Goal: Find specific page/section: Find specific page/section

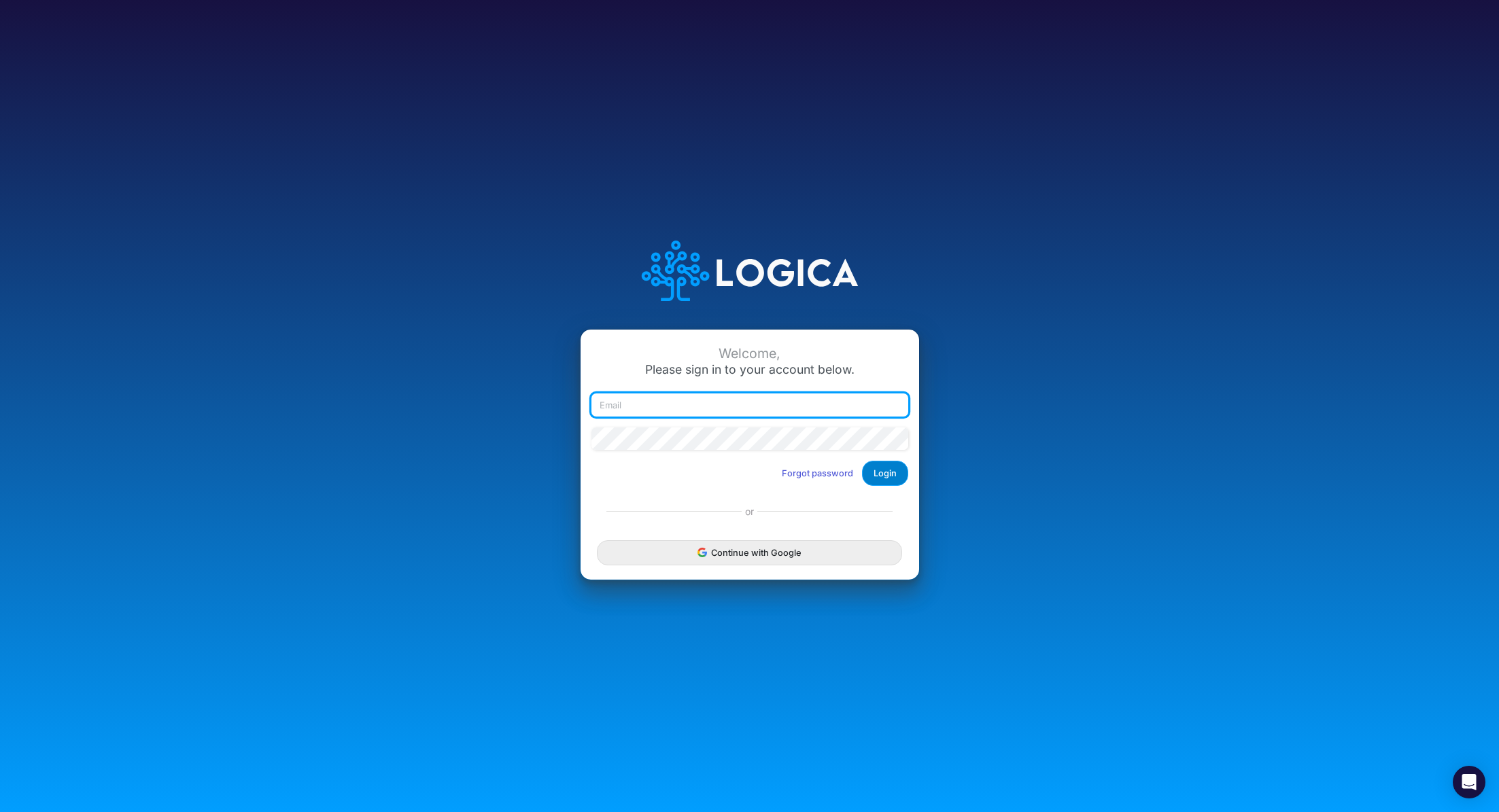
type input "[PERSON_NAME][EMAIL_ADDRESS][PERSON_NAME][DOMAIN_NAME]"
click at [900, 477] on button "Login" at bounding box center [885, 473] width 46 height 25
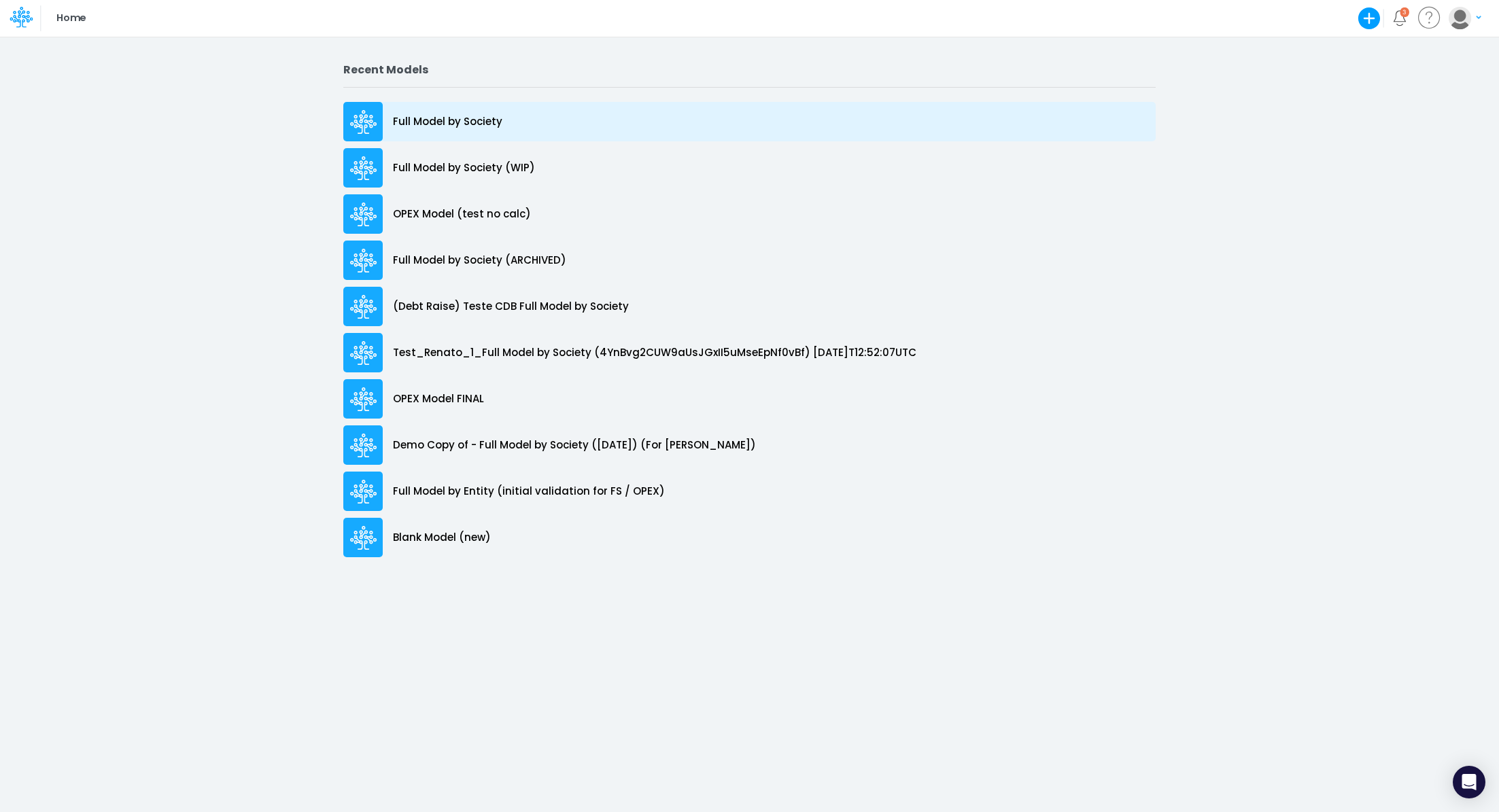
click at [458, 128] on p "Full Model by Society" at bounding box center [448, 122] width 110 height 15
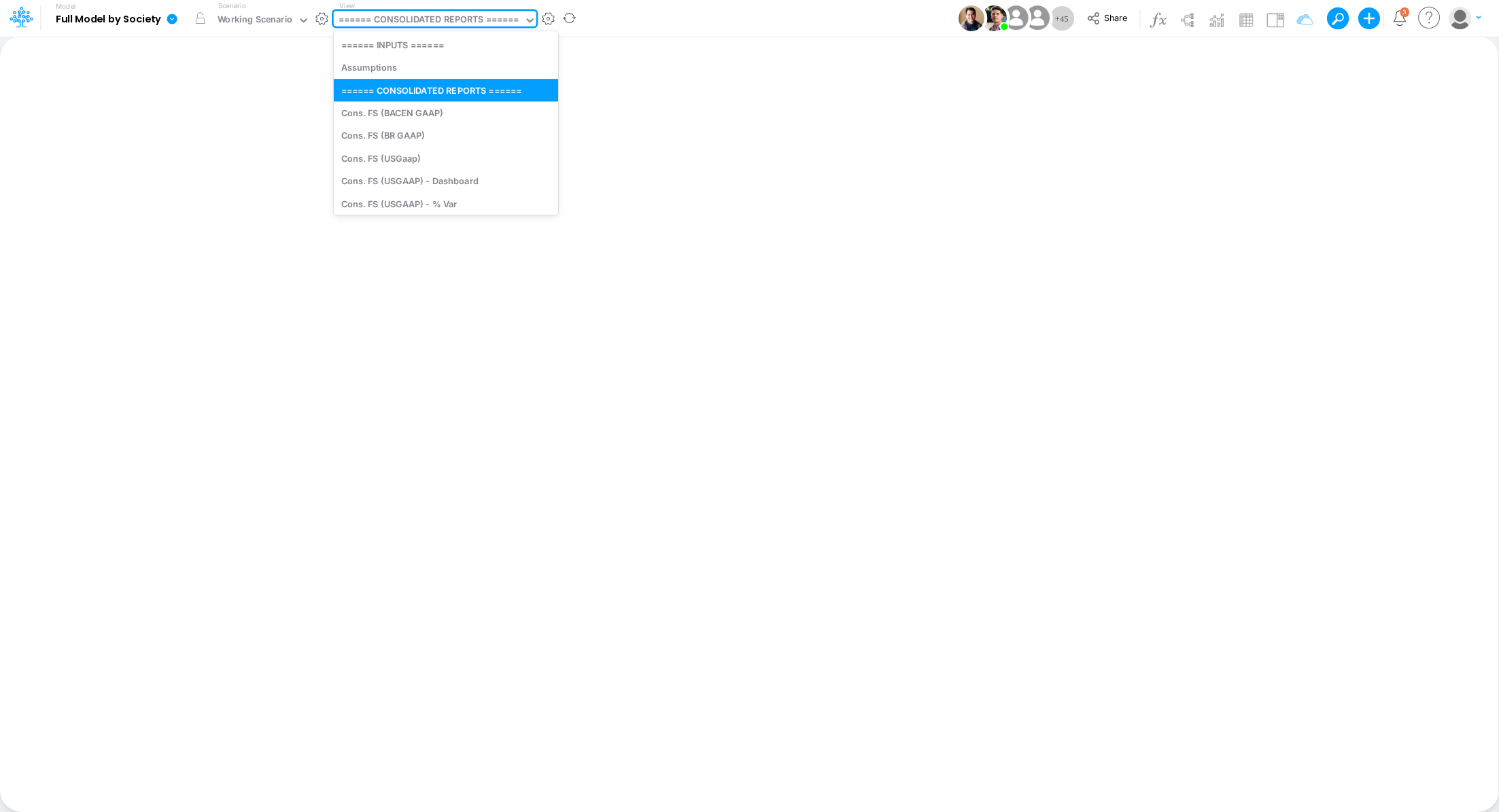
click at [442, 23] on div "====== CONSOLIDATED REPORTS ======" at bounding box center [429, 20] width 181 height 15
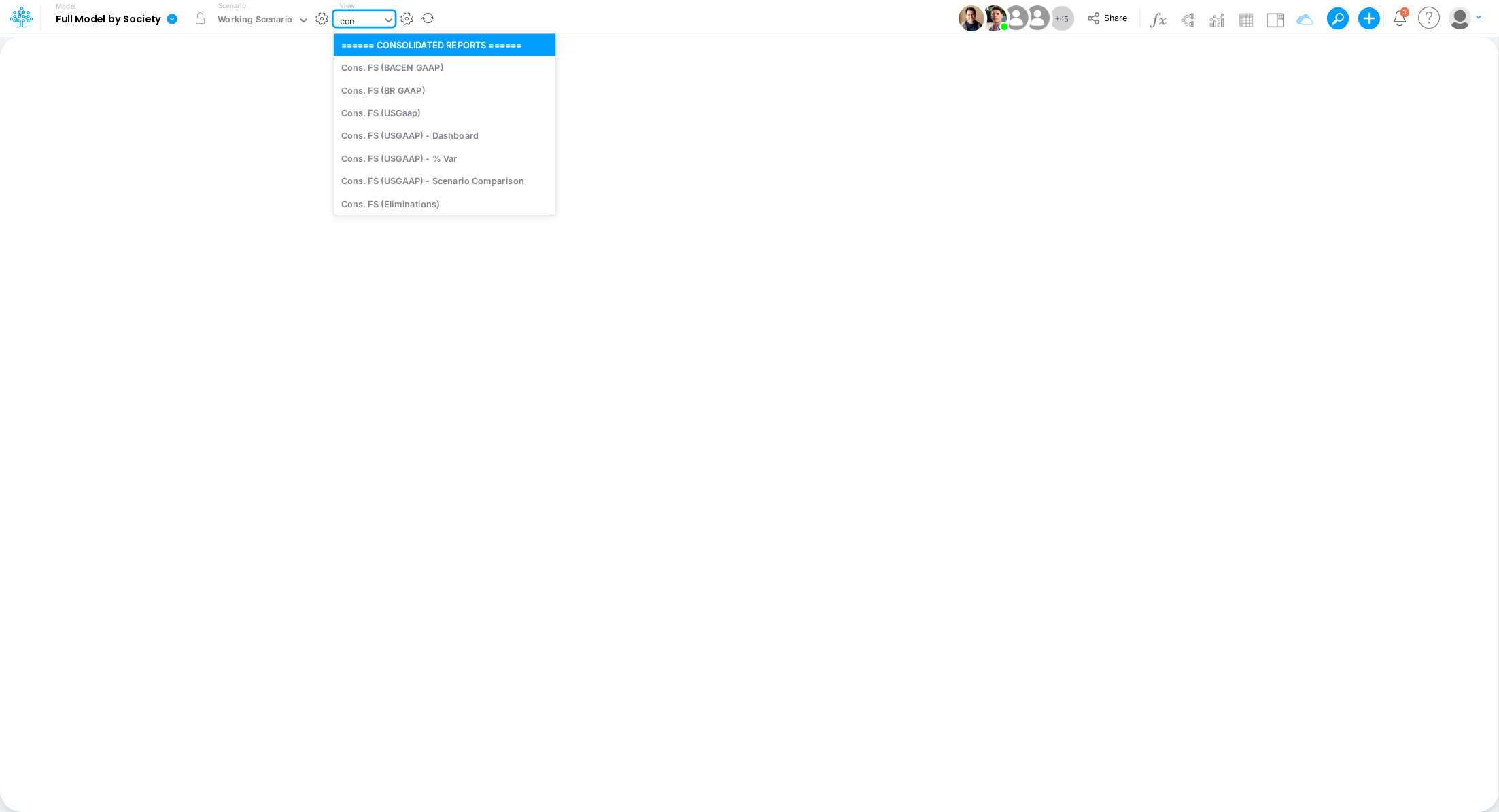
type input "cons"
click at [437, 113] on div "Cons. FS (USGaap)" at bounding box center [432, 112] width 198 height 22
type input "Consolidated FS - USGAAP"
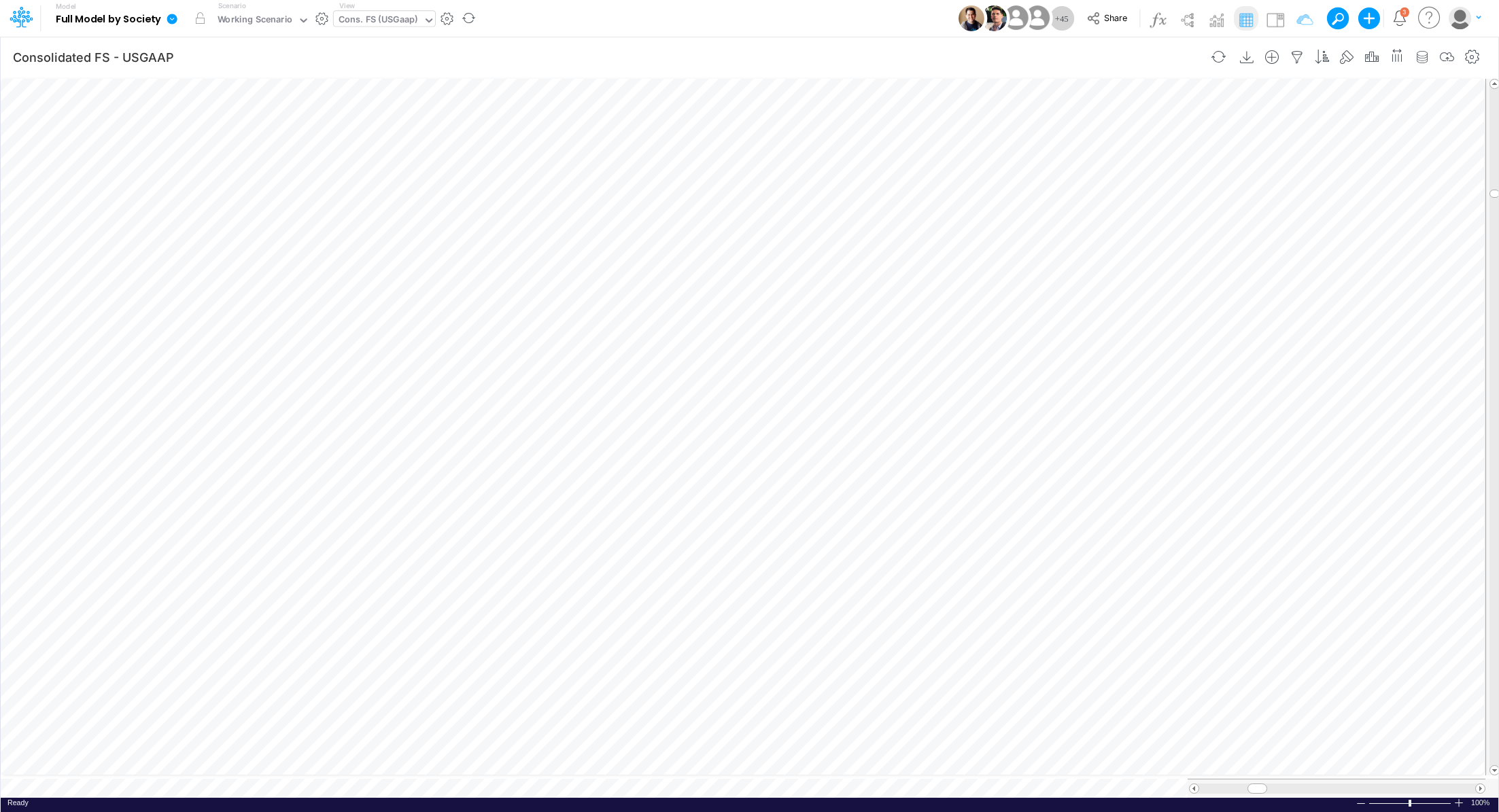
scroll to position [6, 1]
